Goal: Transaction & Acquisition: Purchase product/service

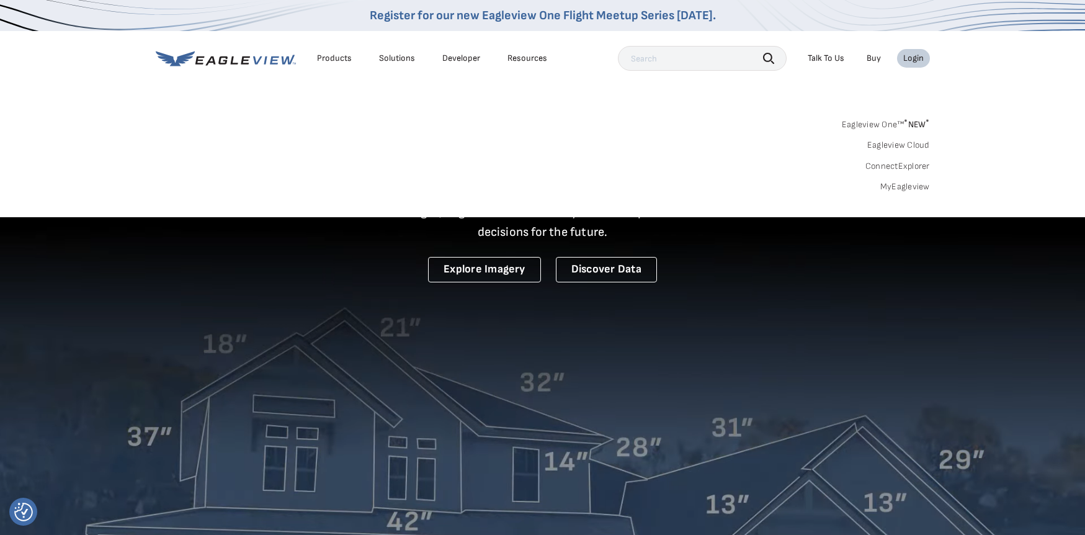
click at [910, 184] on link "MyEagleview" at bounding box center [905, 186] width 50 height 11
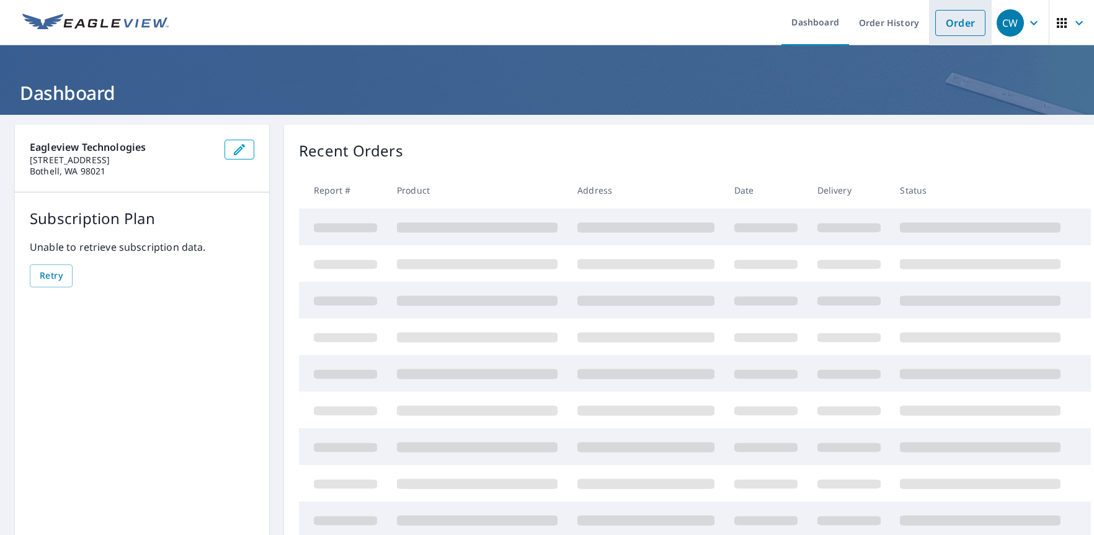
click at [945, 32] on link "Order" at bounding box center [960, 23] width 50 height 26
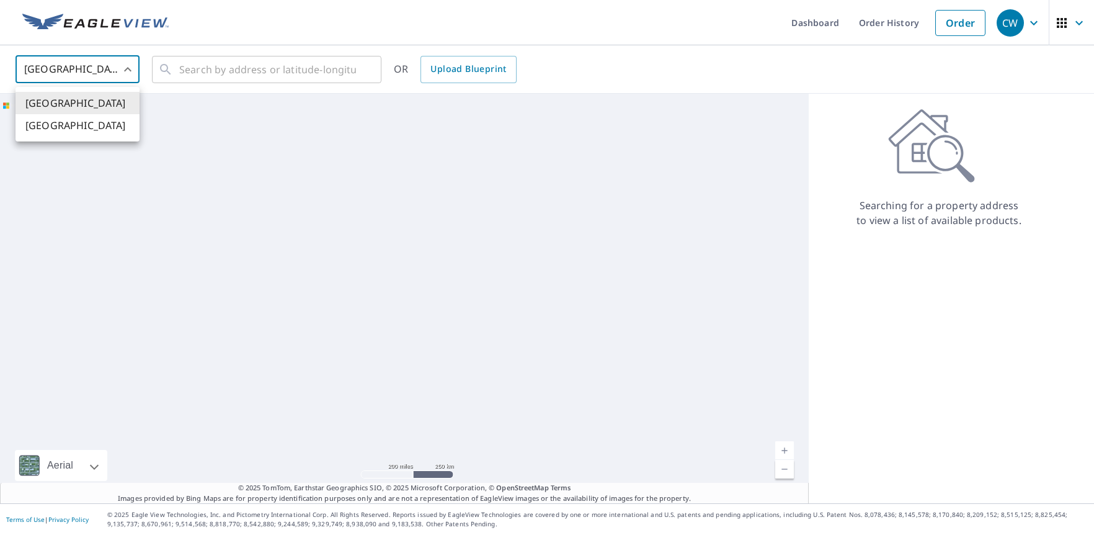
click at [118, 71] on body "CW CW Dashboard Order History Order CW United States US ​ ​ OR Upload Blueprint…" at bounding box center [547, 267] width 1094 height 535
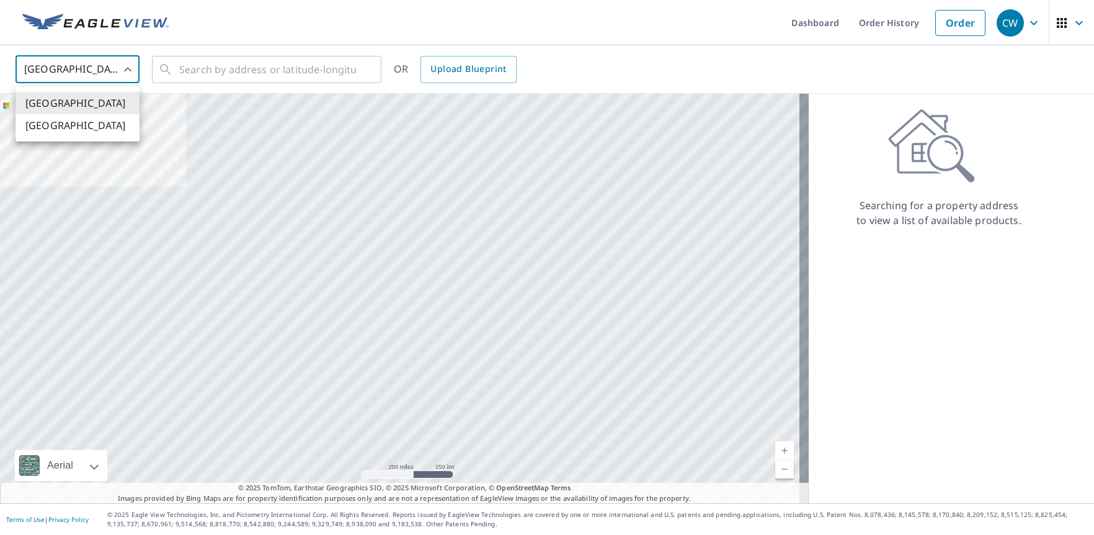
click at [107, 125] on li "[GEOGRAPHIC_DATA]" at bounding box center [78, 125] width 124 height 22
type input "CA"
click at [230, 70] on input "text" at bounding box center [267, 69] width 177 height 35
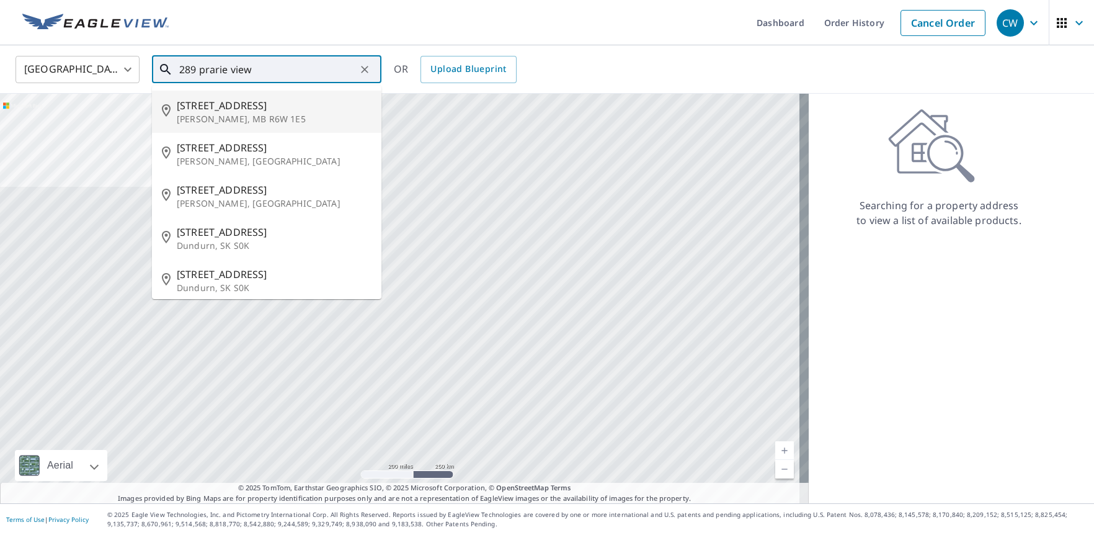
click at [335, 115] on p "Winkler, MB R6W 1E5" at bounding box center [274, 119] width 195 height 12
type input "289 Prairie View Dr Winkler, MB R6W 1E5"
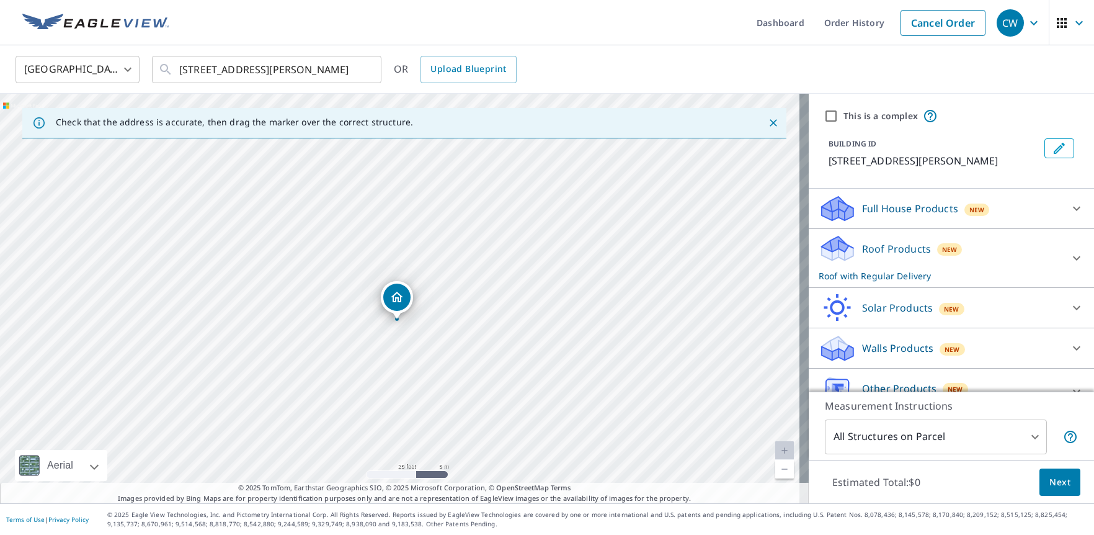
drag, startPoint x: 404, startPoint y: 277, endPoint x: 401, endPoint y: 300, distance: 23.2
click at [329, 72] on input "289 Prairie View Dr Winkler, MB R6W 1E5" at bounding box center [267, 69] width 177 height 35
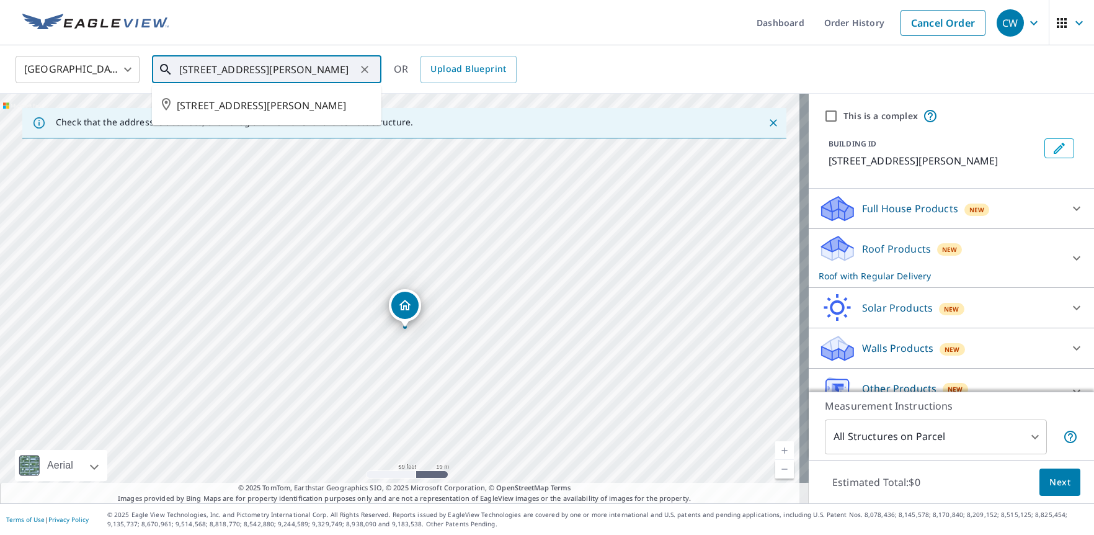
click at [329, 72] on input "289 Prairie View Dr Winkler, MB R6W 1E5" at bounding box center [267, 69] width 177 height 35
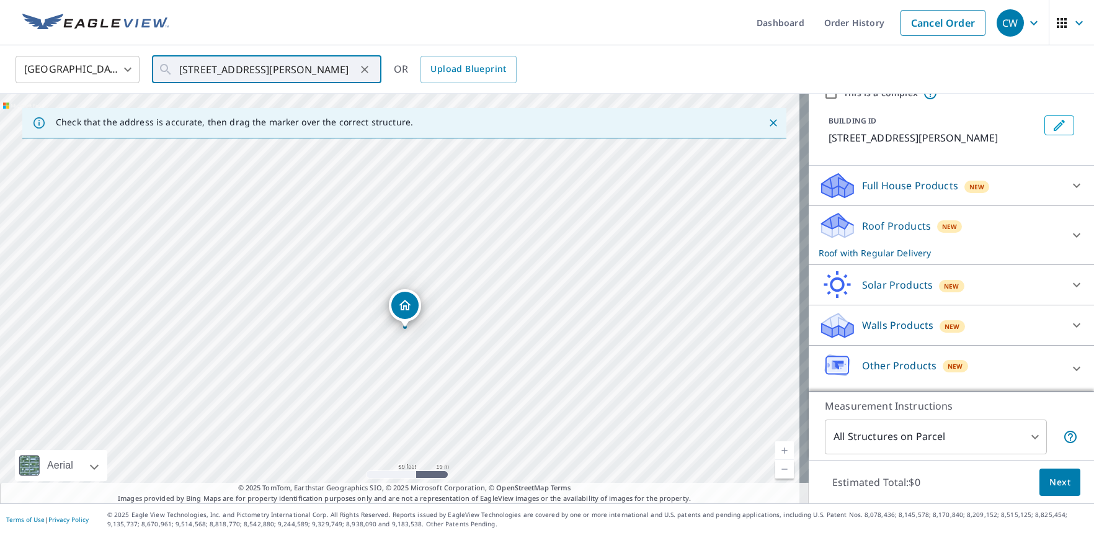
click at [1034, 233] on div "Roof Products New Roof with Regular Delivery" at bounding box center [940, 235] width 243 height 48
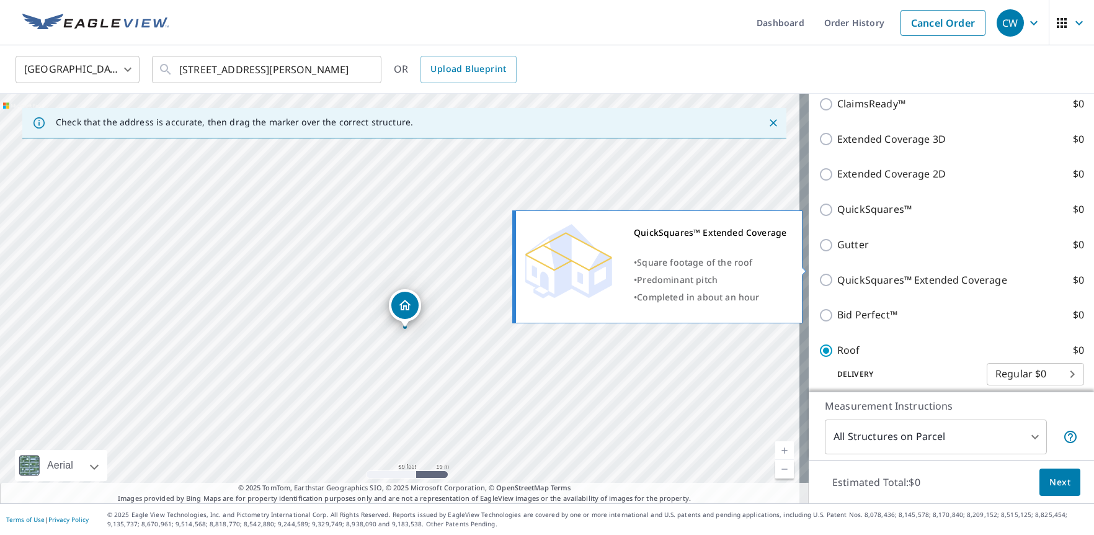
scroll to position [224, 0]
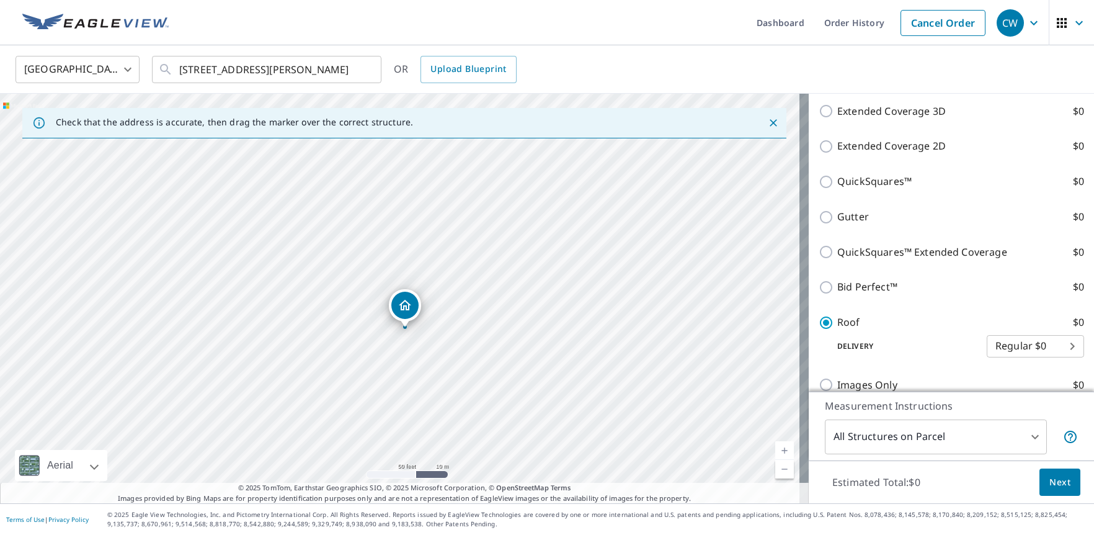
click at [1022, 440] on body "CW CW Dashboard Order History Cancel Order CW Canada CA ​ 289 Prairie View Dr W…" at bounding box center [547, 267] width 1094 height 535
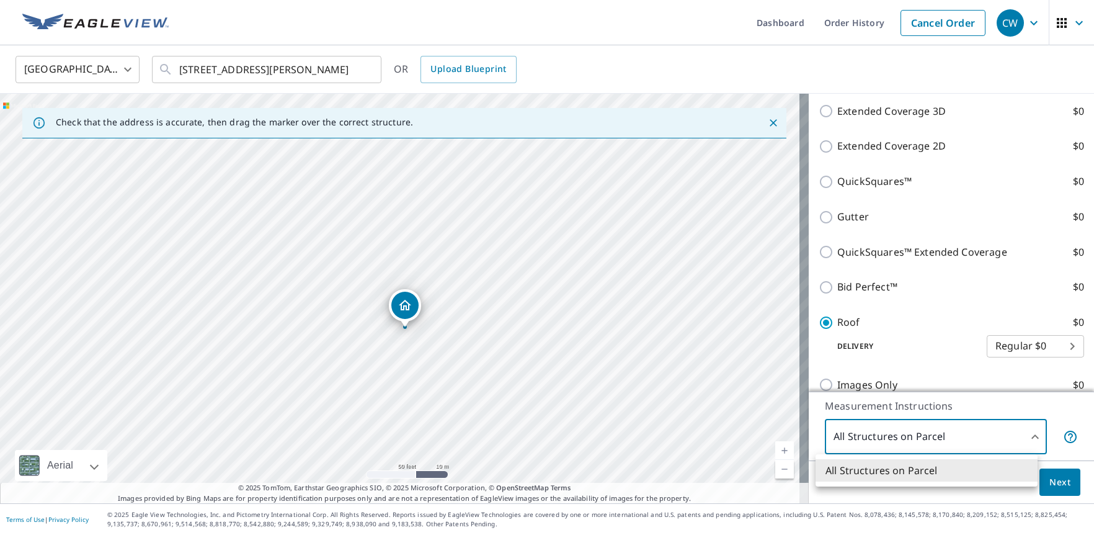
click at [1022, 440] on div at bounding box center [547, 267] width 1094 height 535
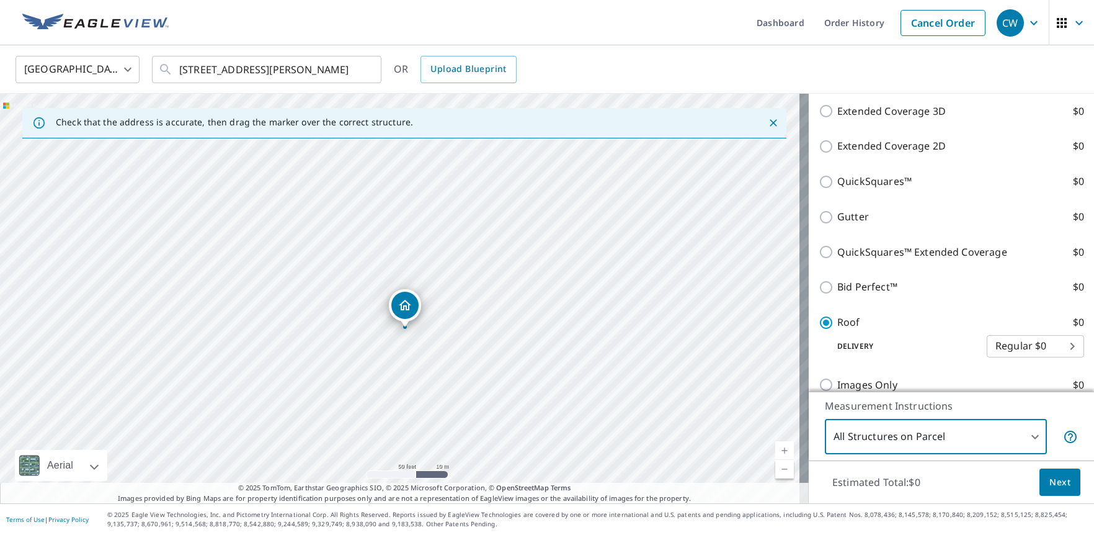
click at [1040, 483] on button "Next" at bounding box center [1060, 482] width 41 height 28
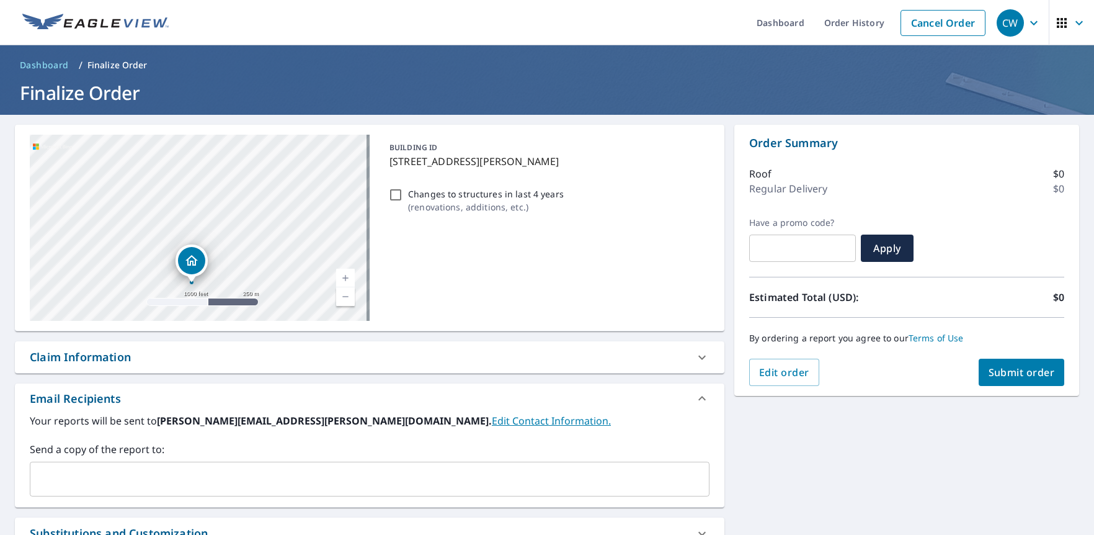
click at [129, 478] on input "text" at bounding box center [360, 479] width 650 height 24
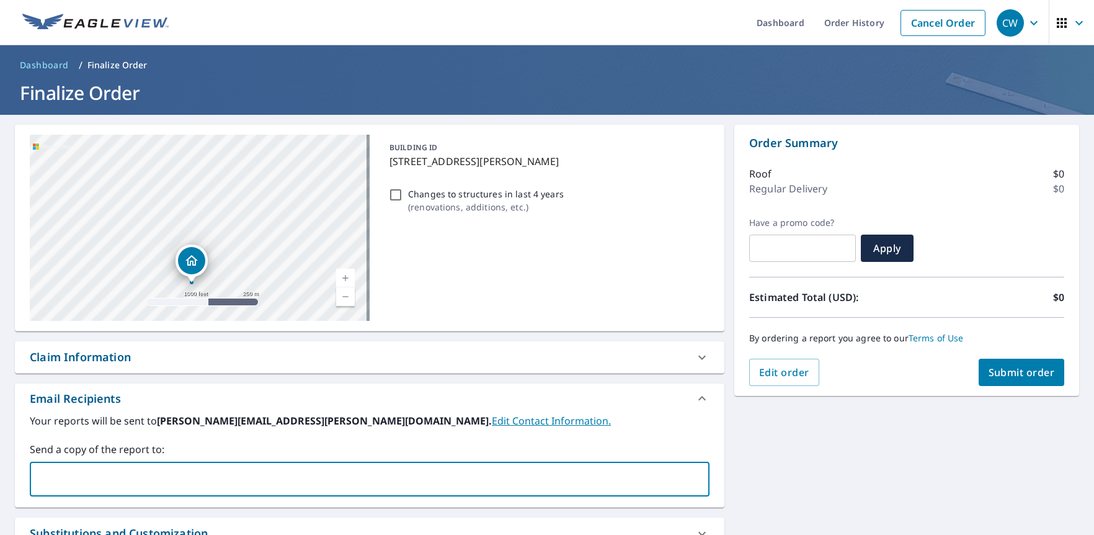
paste input "ryan.bell@deltaclaims.com"
type input "ryan.bell@deltaclaims.com"
checkbox input "true"
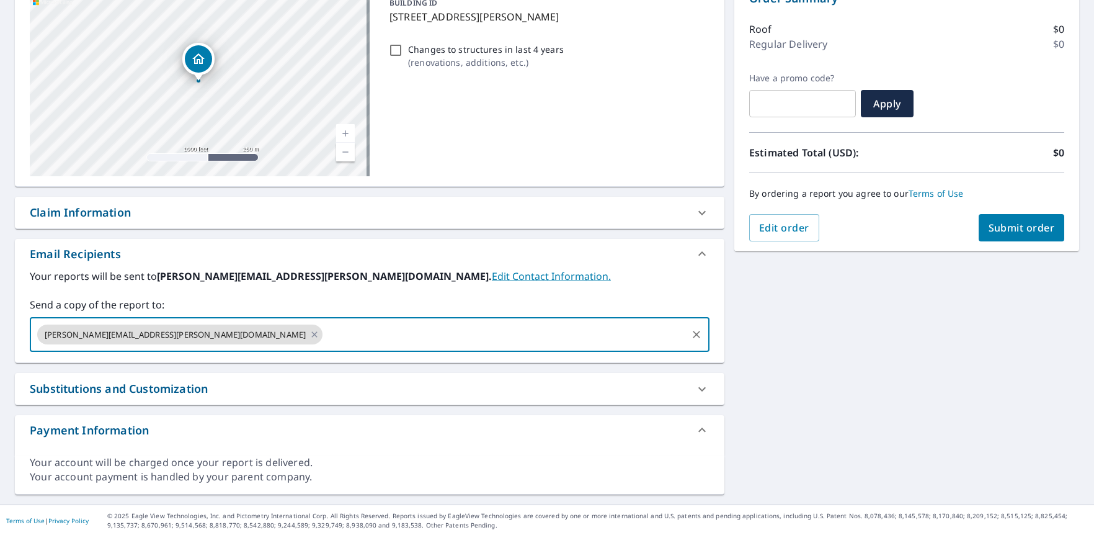
scroll to position [146, 0]
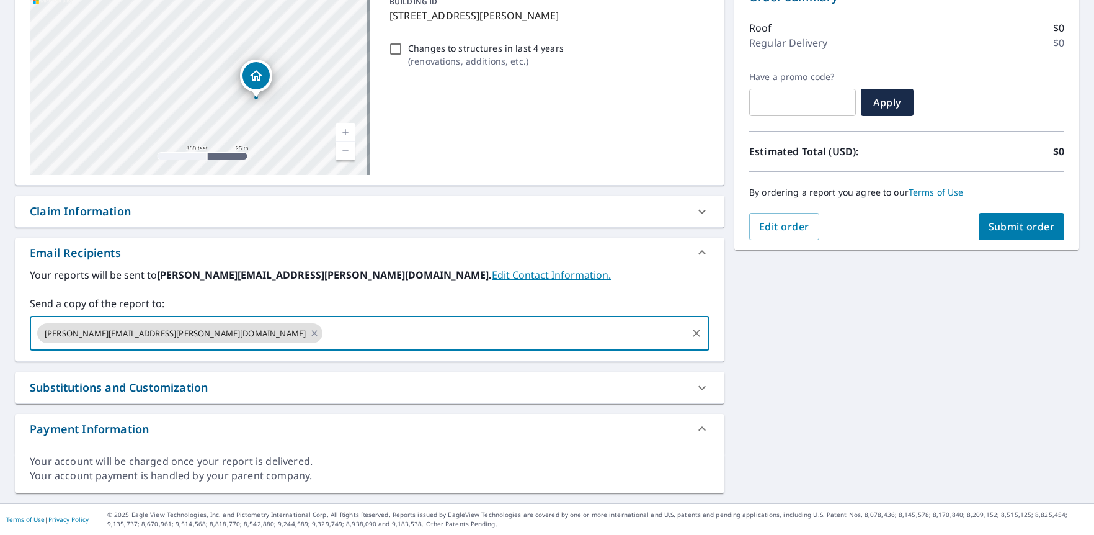
drag, startPoint x: 272, startPoint y: 112, endPoint x: 262, endPoint y: 27, distance: 85.5
click at [262, 27] on div "289 PRAIRIE VIEW DR WINKLER MB R6W1E5" at bounding box center [200, 82] width 340 height 186
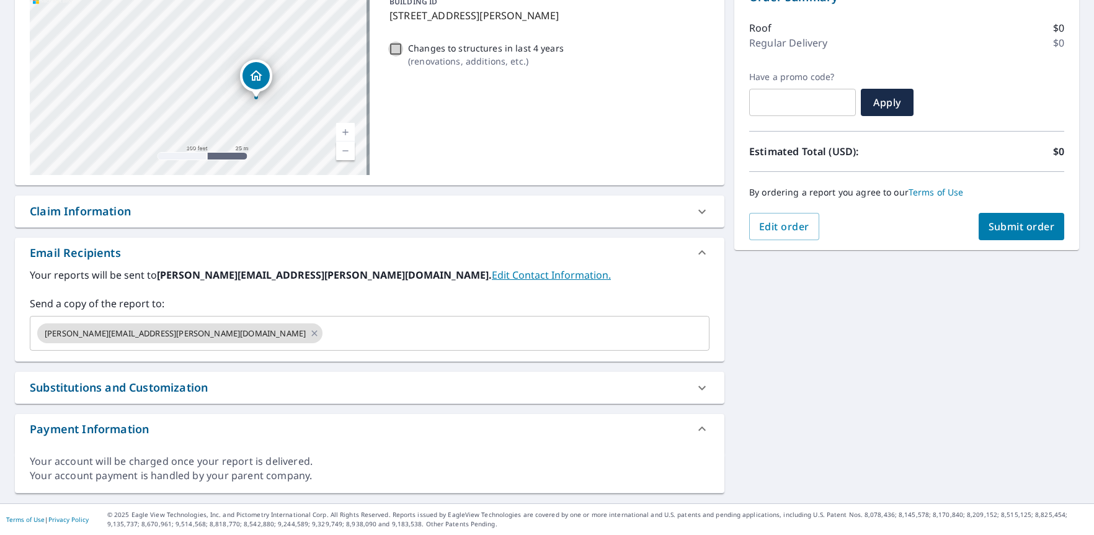
click at [388, 47] on input "Changes to structures in last 4 years ( renovations, additions, etc. )" at bounding box center [395, 49] width 15 height 15
checkbox input "true"
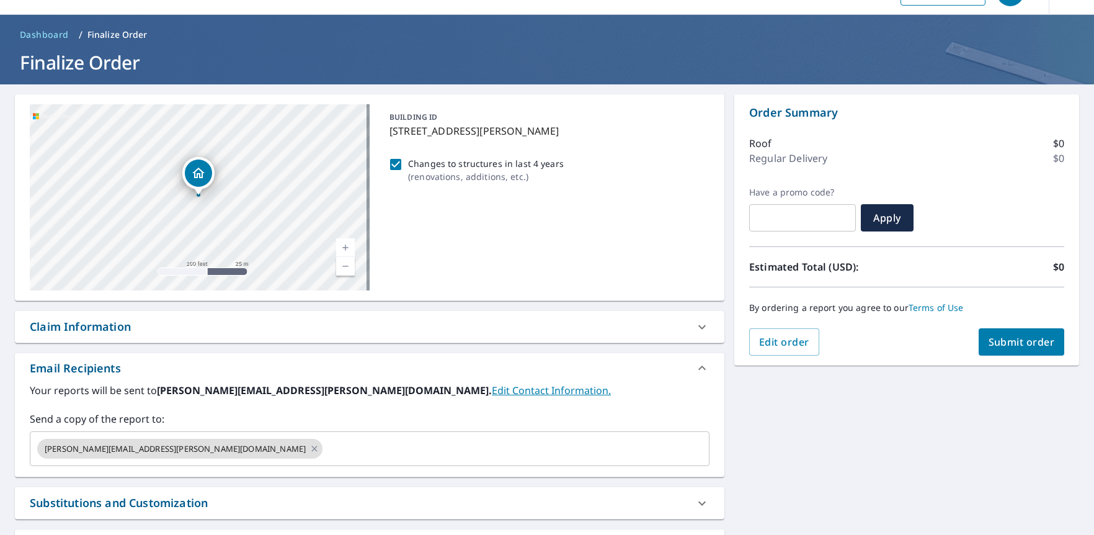
scroll to position [0, 0]
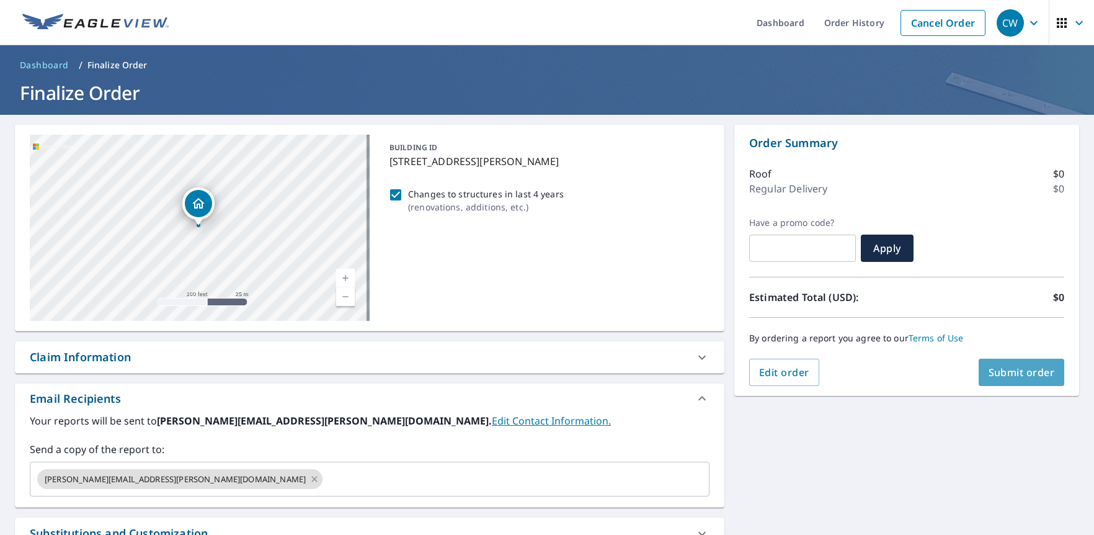
click at [1002, 364] on button "Submit order" at bounding box center [1022, 372] width 86 height 27
checkbox input "true"
